Goal: Task Accomplishment & Management: Use online tool/utility

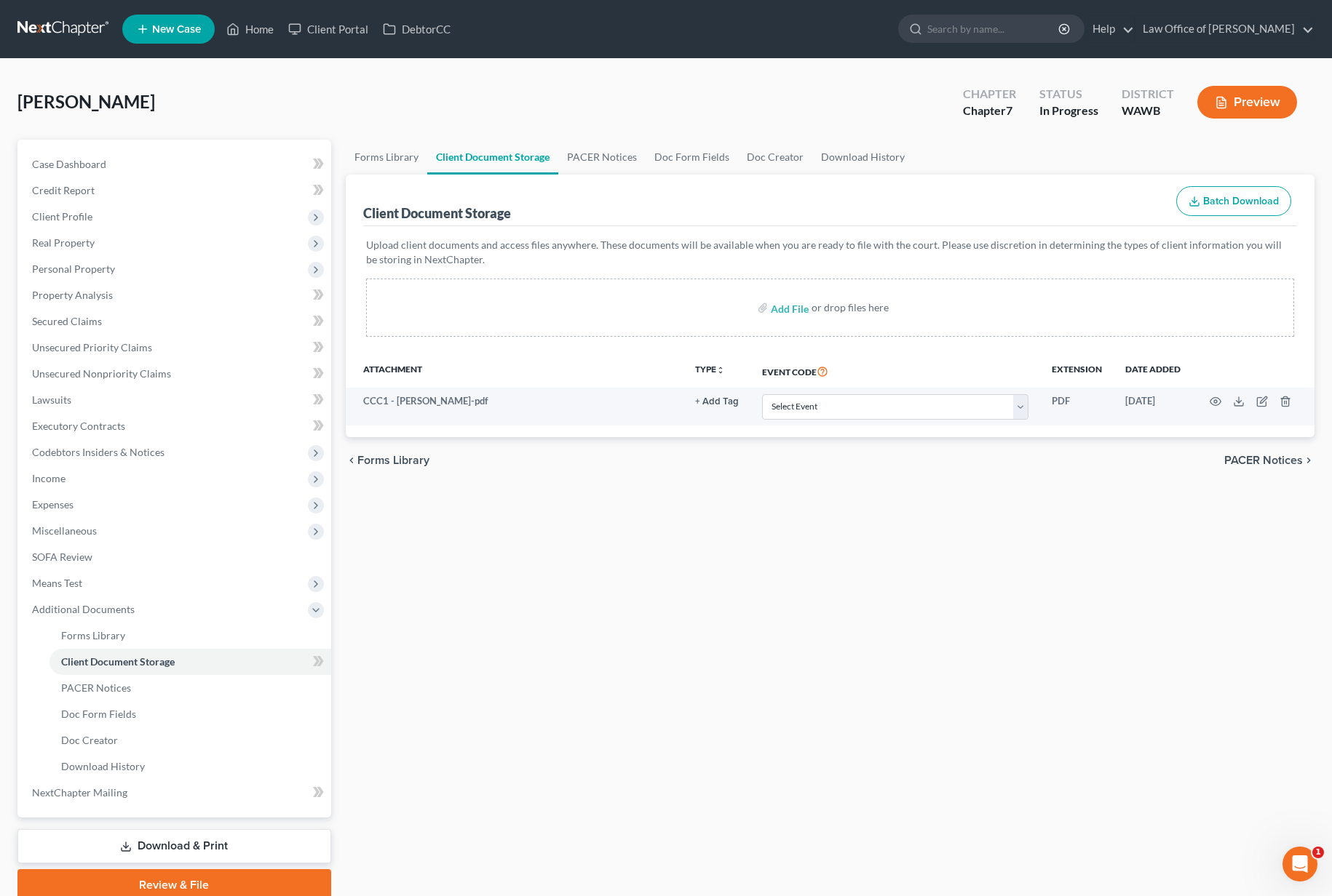
click at [1010, 25] on input "search" at bounding box center [993, 28] width 133 height 27
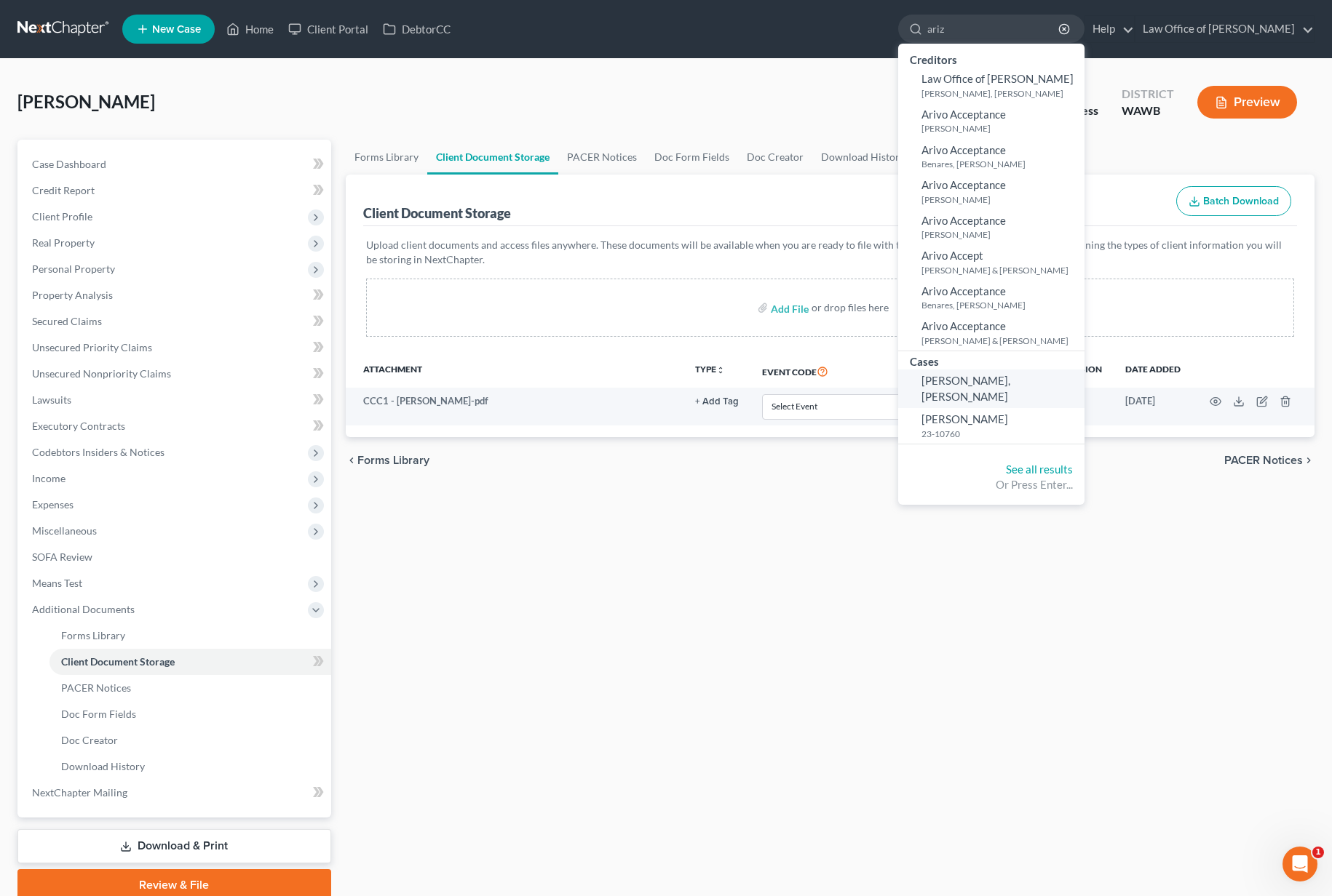
type input "ariz"
click at [1060, 374] on link "[PERSON_NAME], [PERSON_NAME]" at bounding box center [991, 389] width 186 height 38
select select "6"
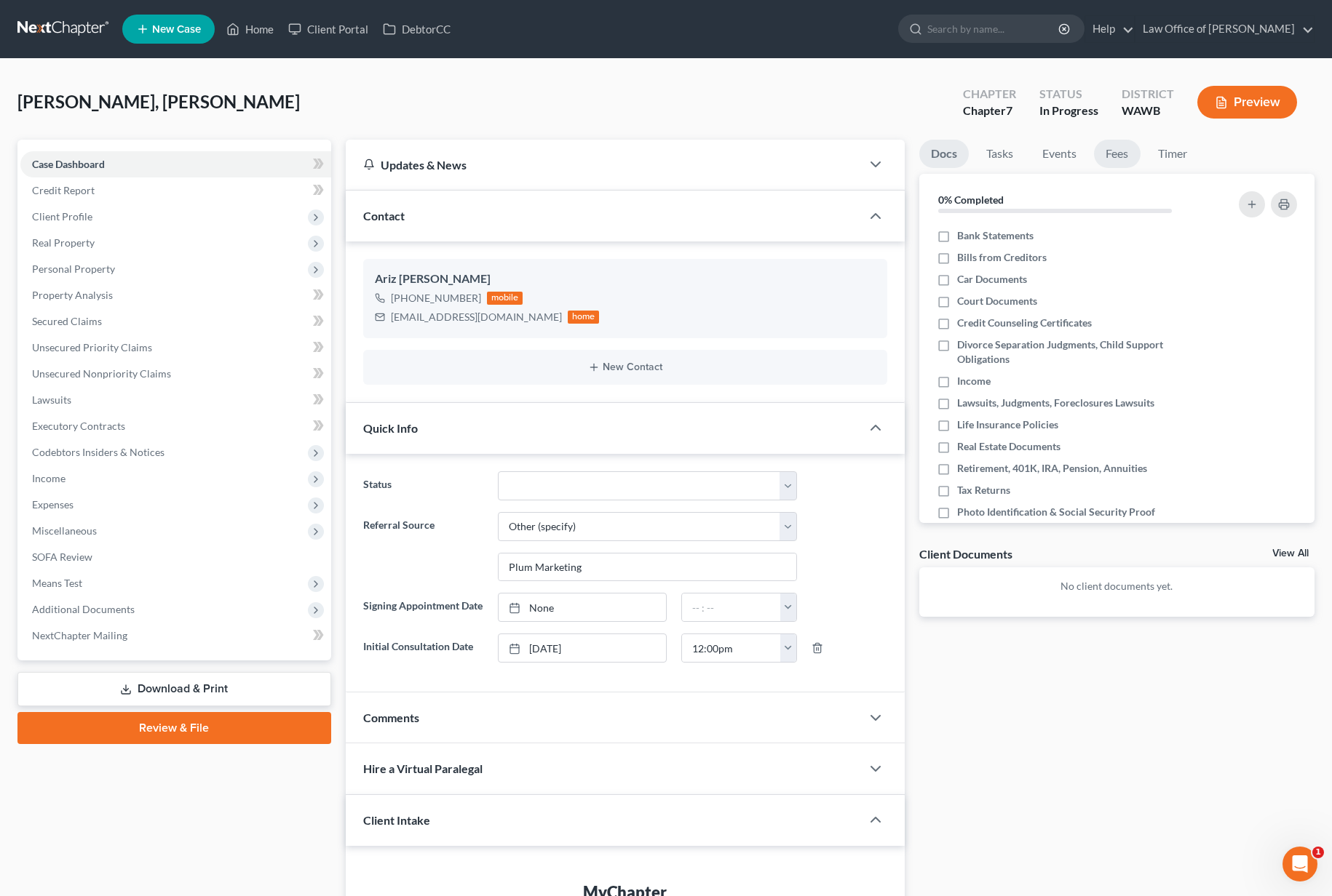
click at [1100, 160] on link "Fees" at bounding box center [1117, 154] width 47 height 28
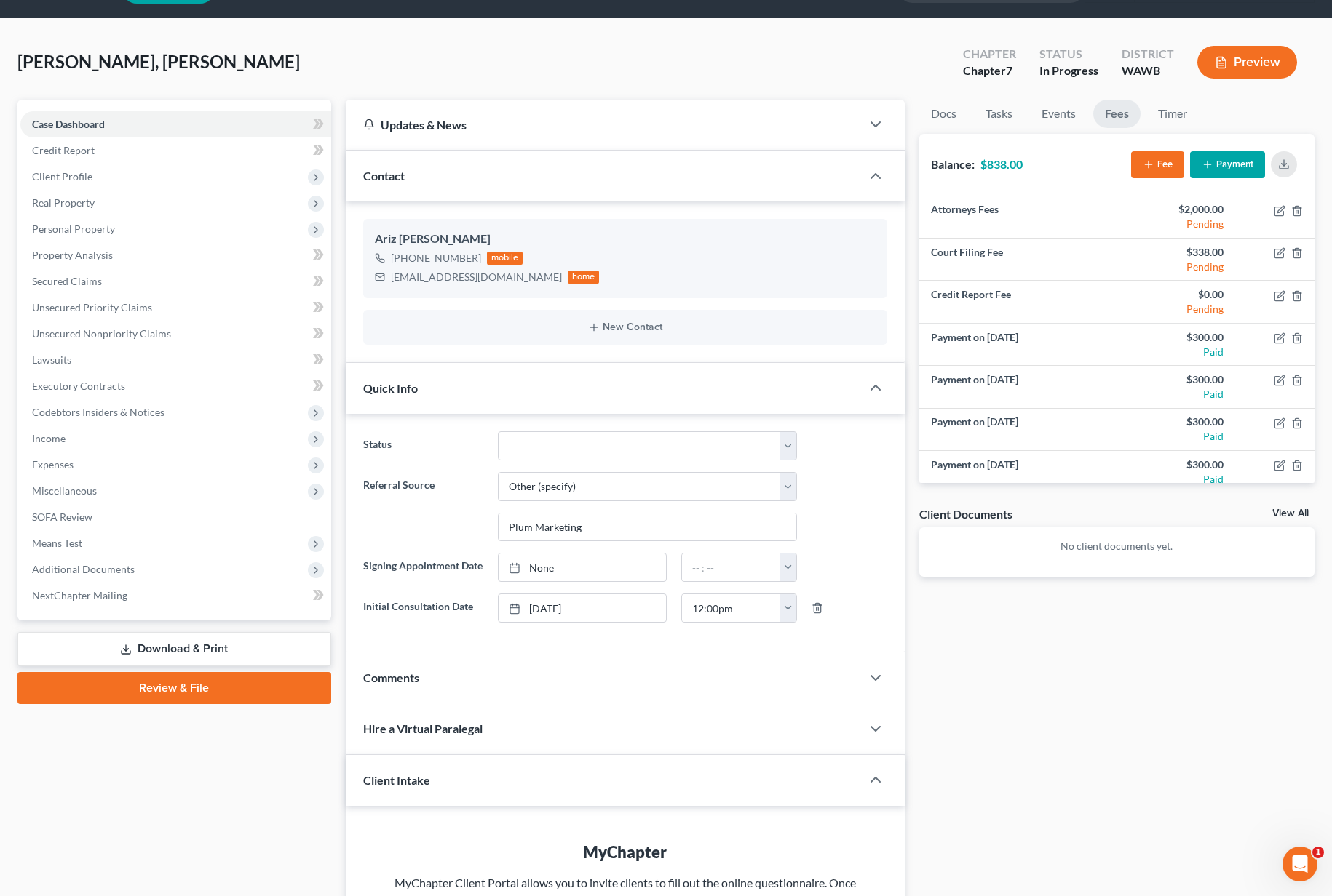
scroll to position [30, 0]
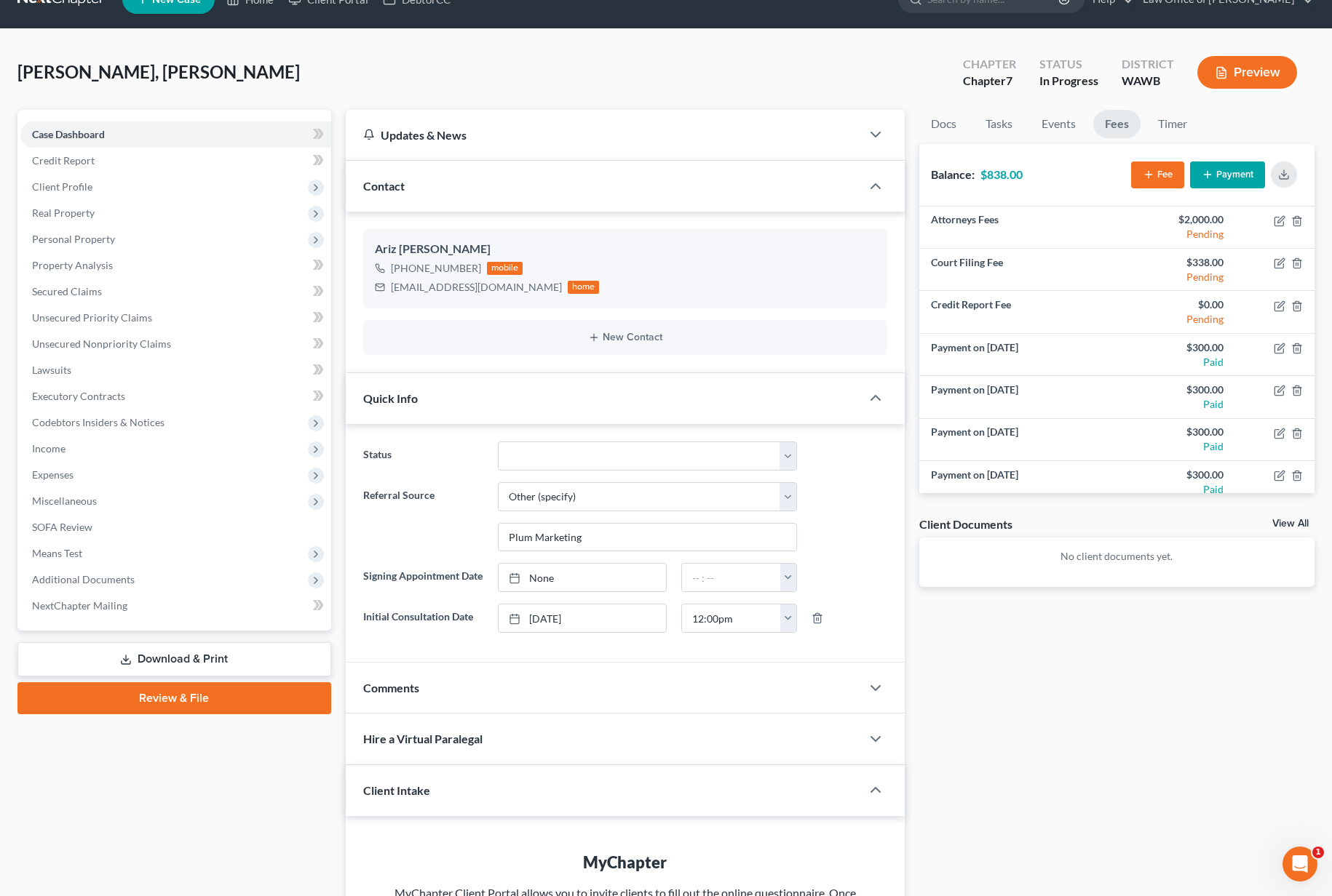
click at [1229, 176] on button "Payment" at bounding box center [1227, 175] width 75 height 27
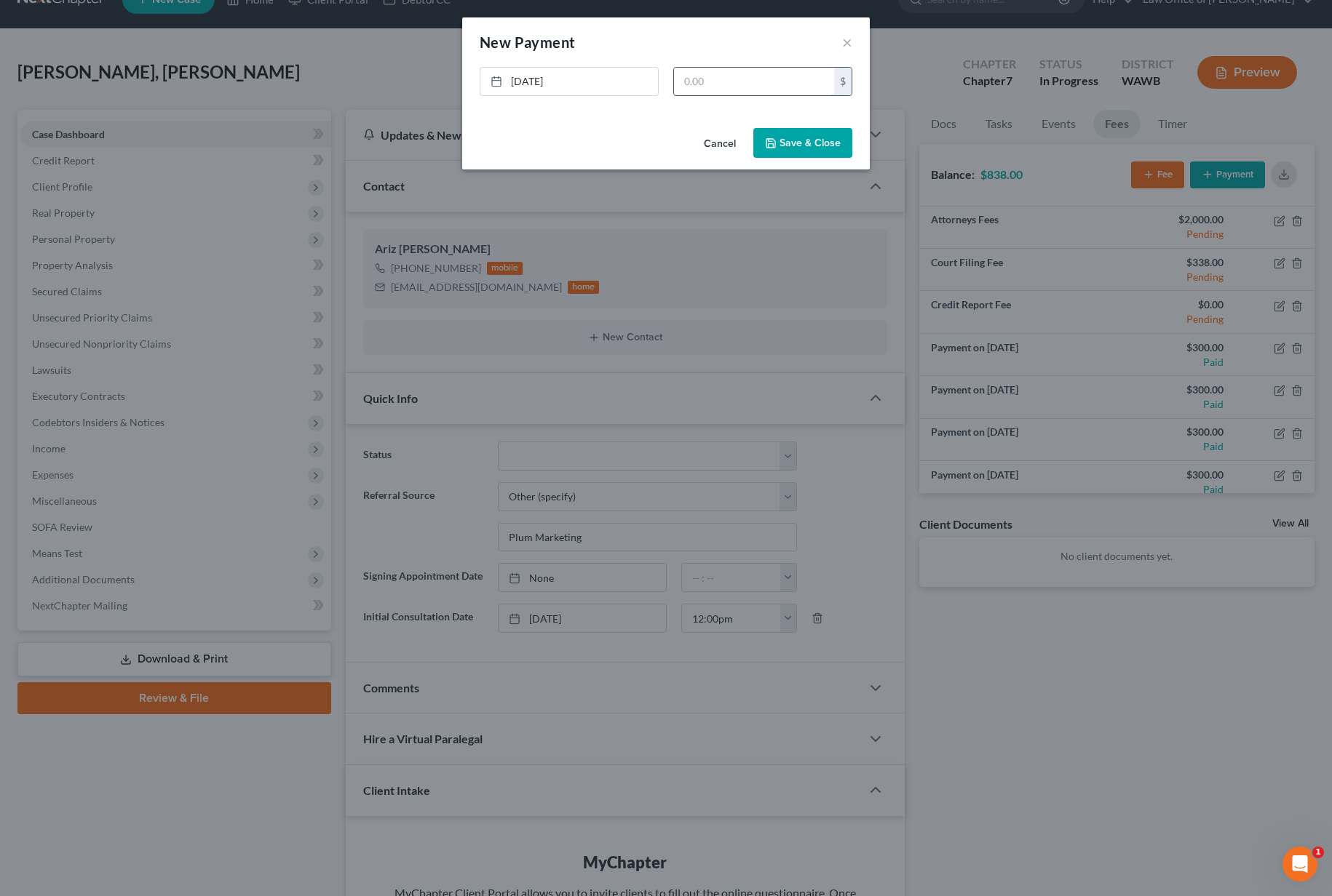
click at [758, 90] on input "text" at bounding box center [753, 81] width 160 height 28
type input "300"
click at [799, 148] on button "Save & Close" at bounding box center [803, 143] width 99 height 31
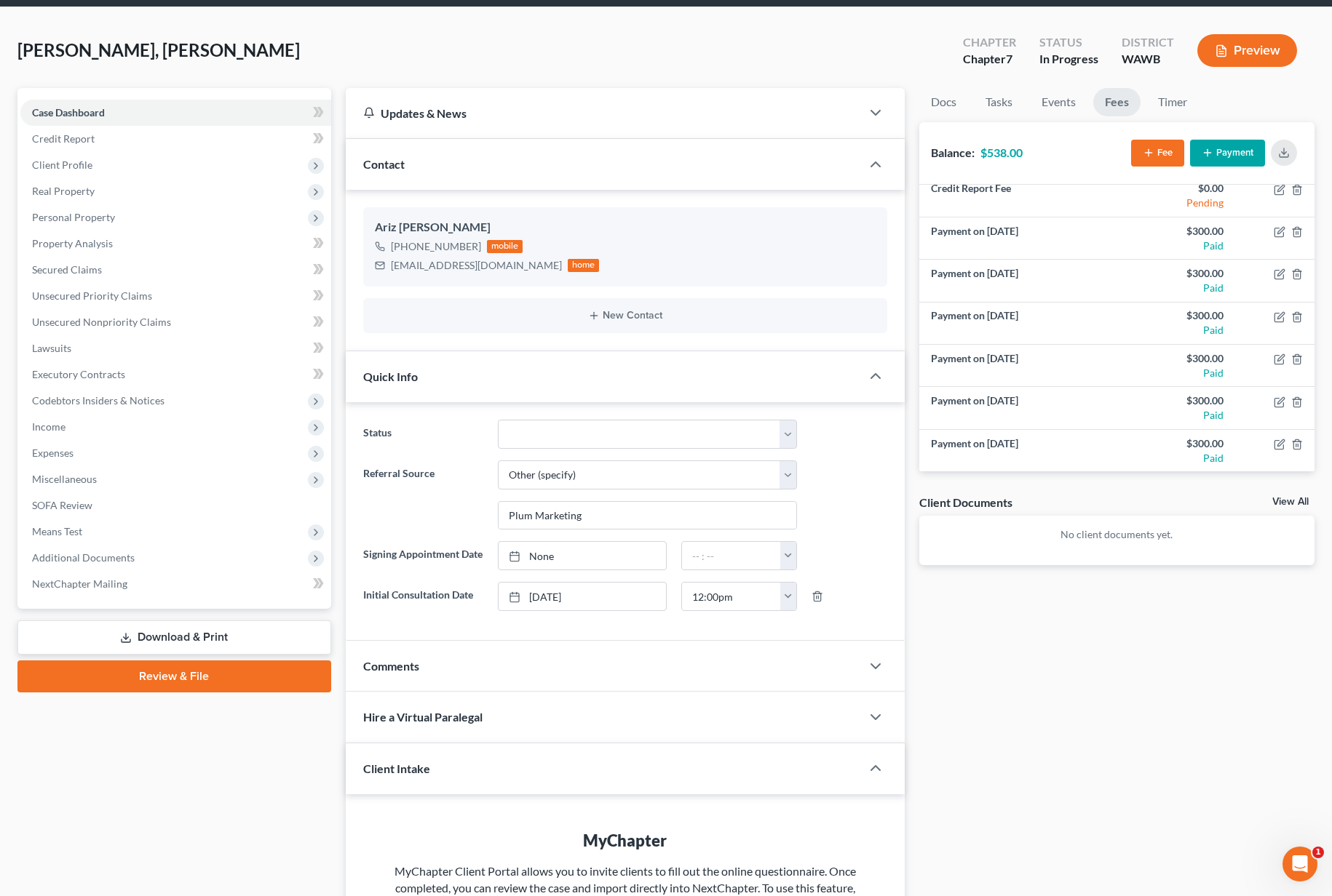
scroll to position [0, 0]
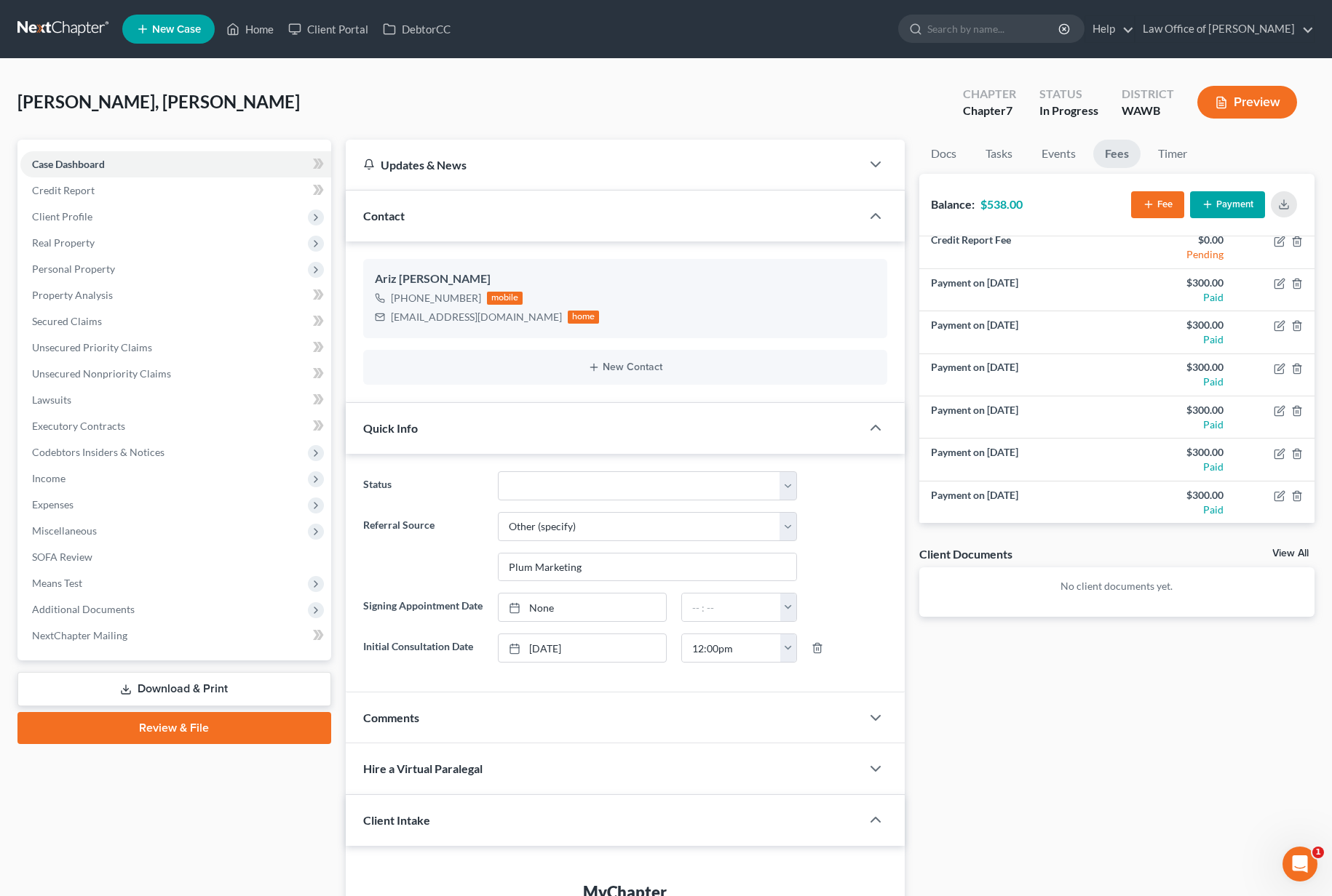
click at [41, 40] on link at bounding box center [64, 28] width 93 height 26
